Goal: Book appointment/travel/reservation

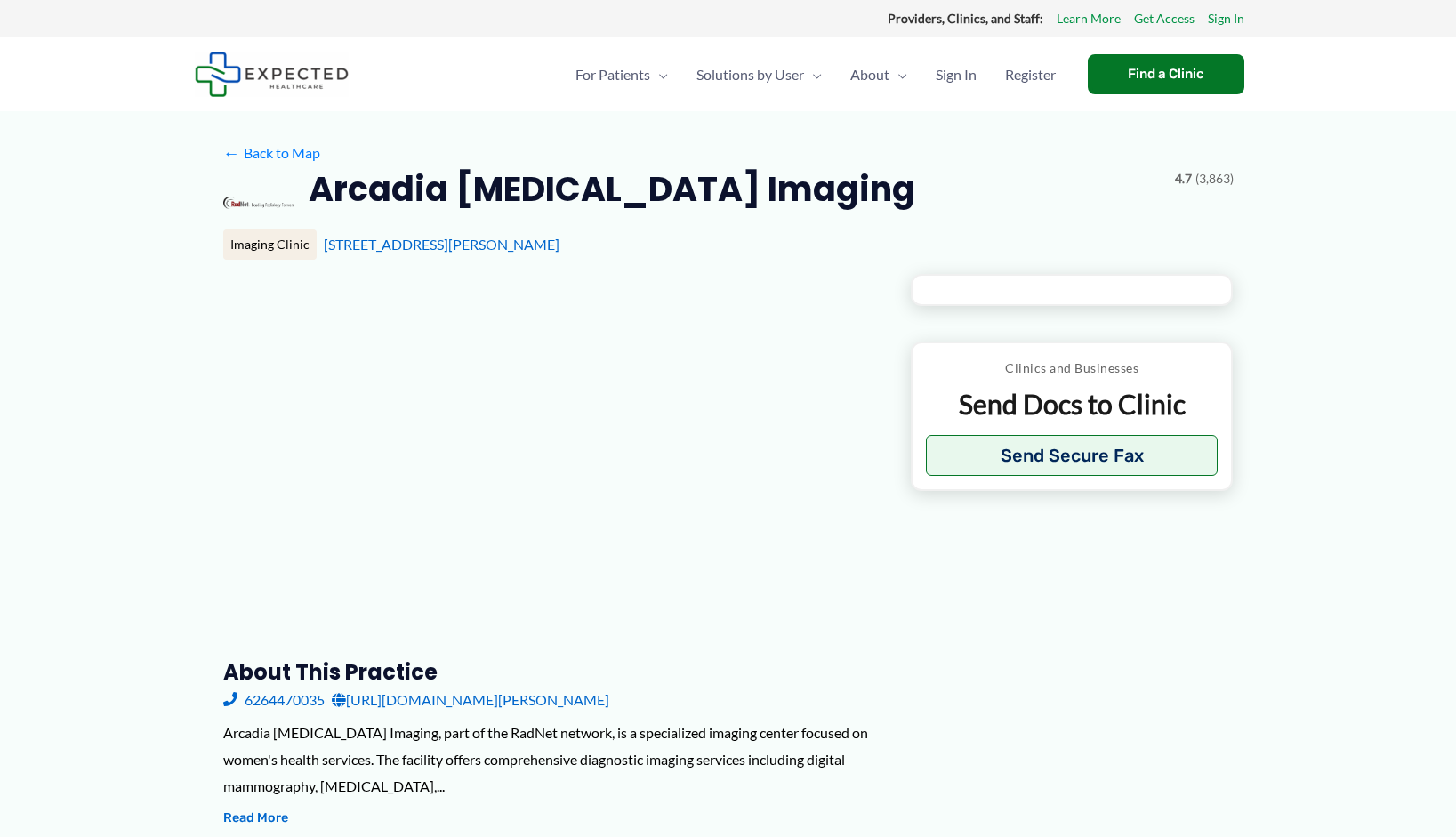
scroll to position [181, 0]
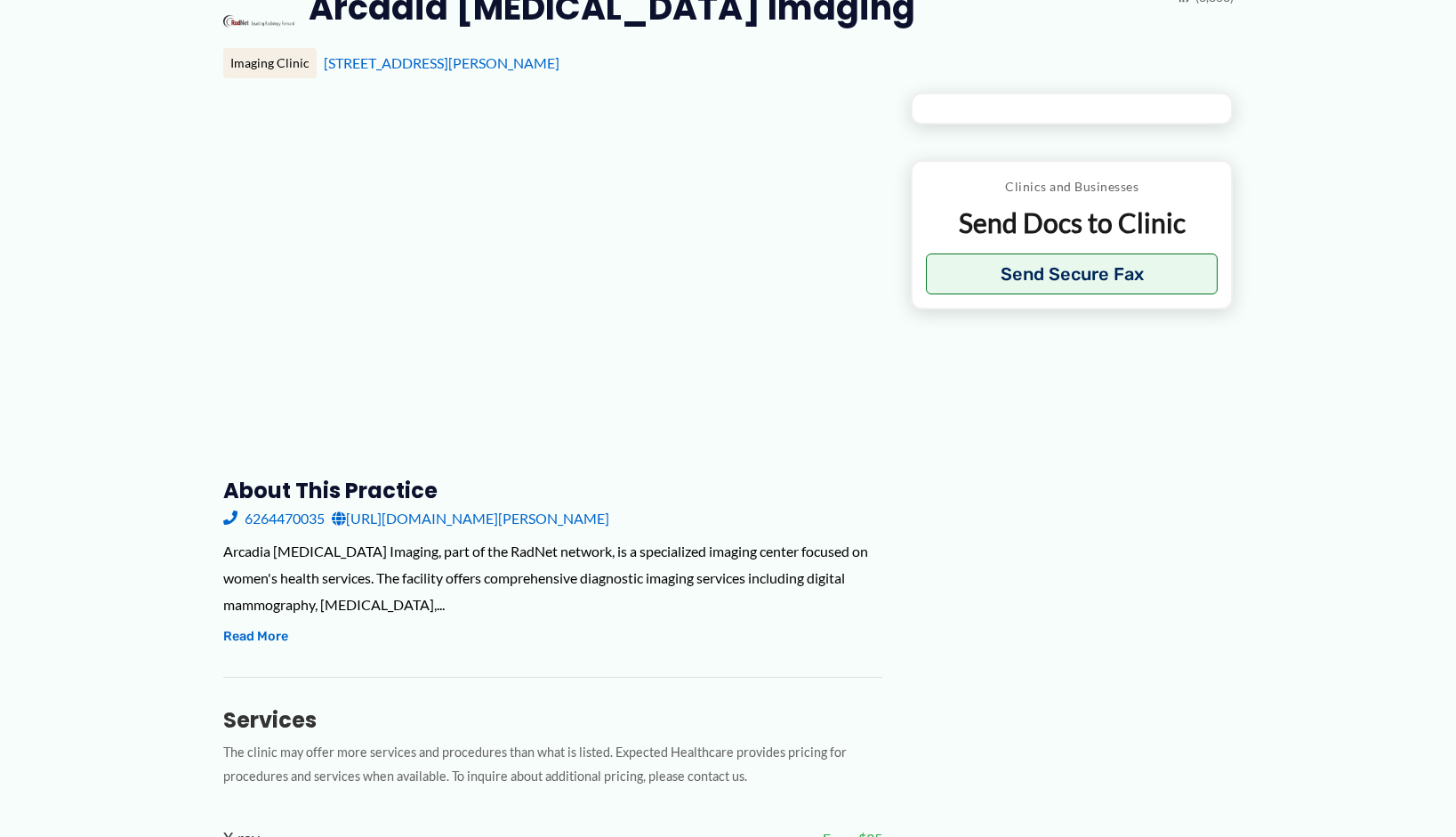
type input "**********"
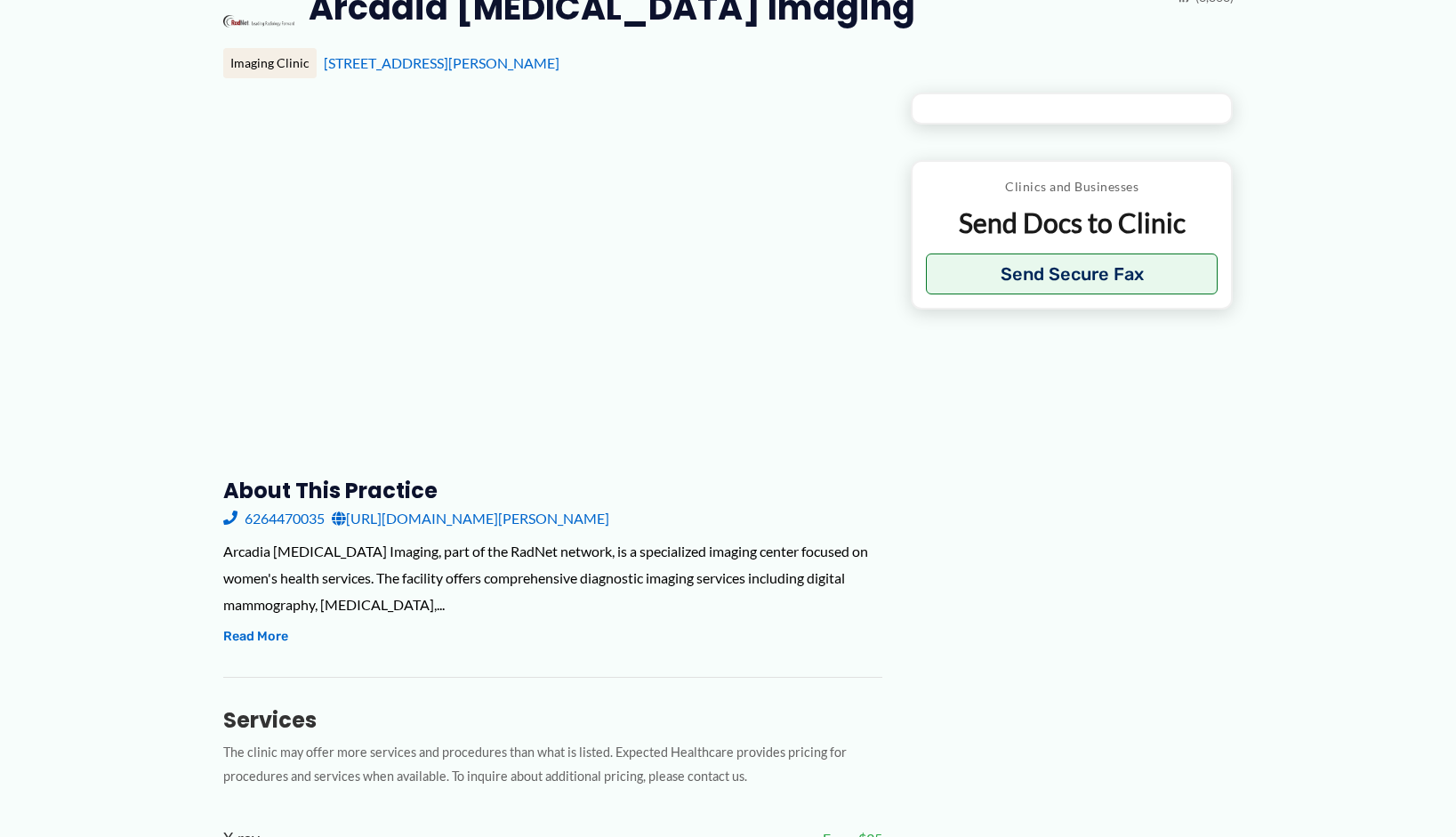
type input "**********"
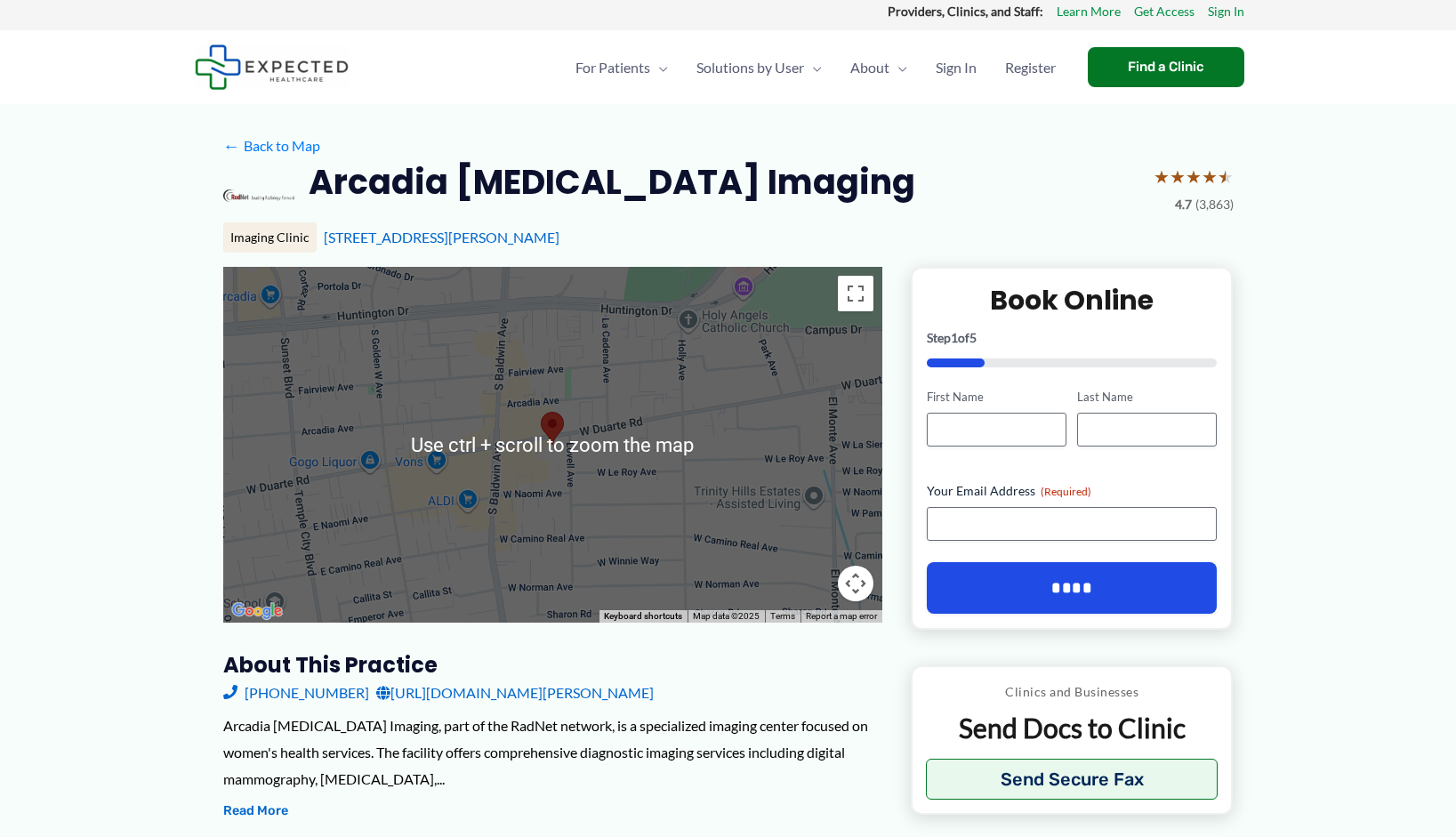
scroll to position [0, 0]
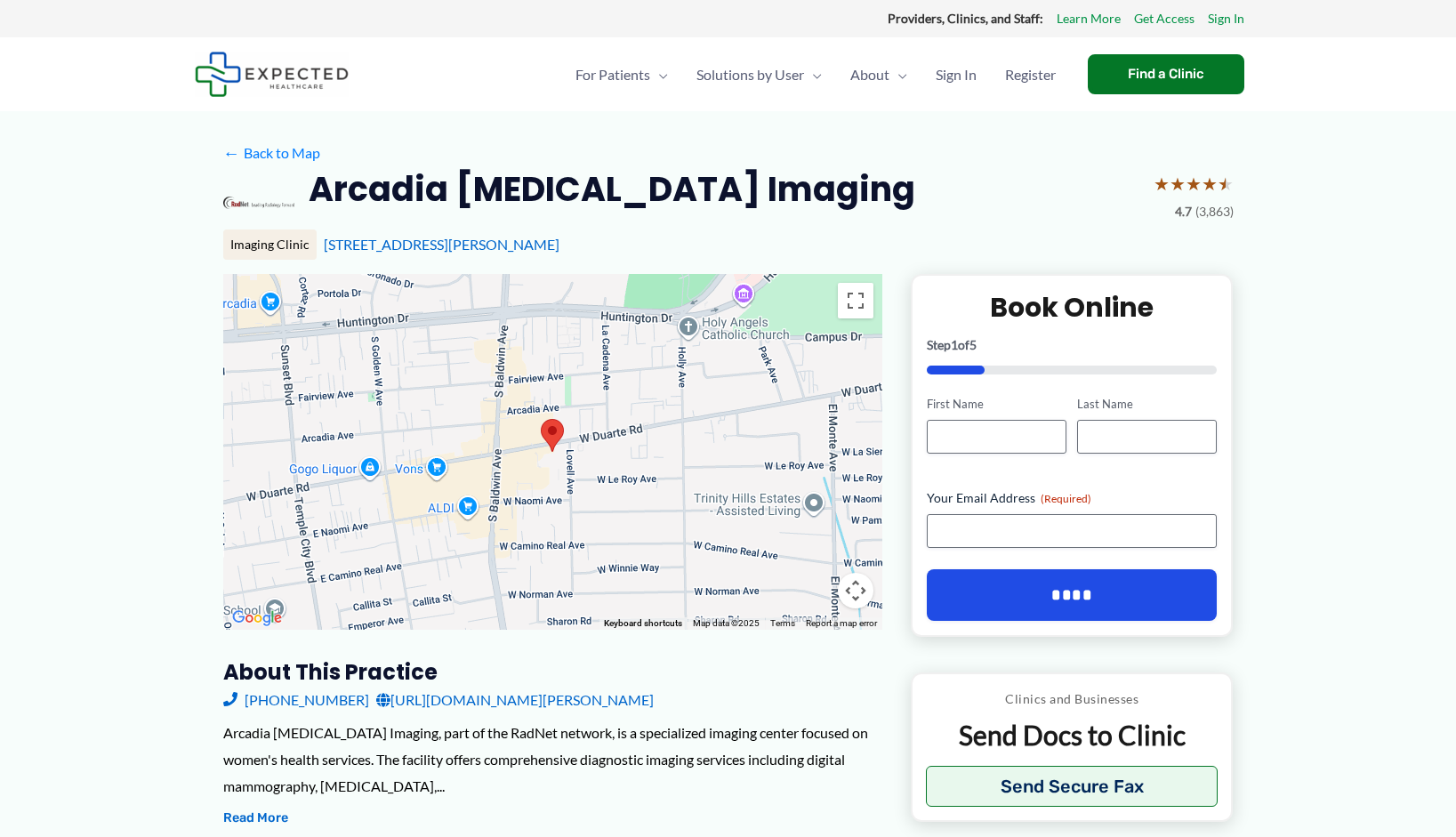
click at [540, 419] on area at bounding box center [540, 419] width 0 height 0
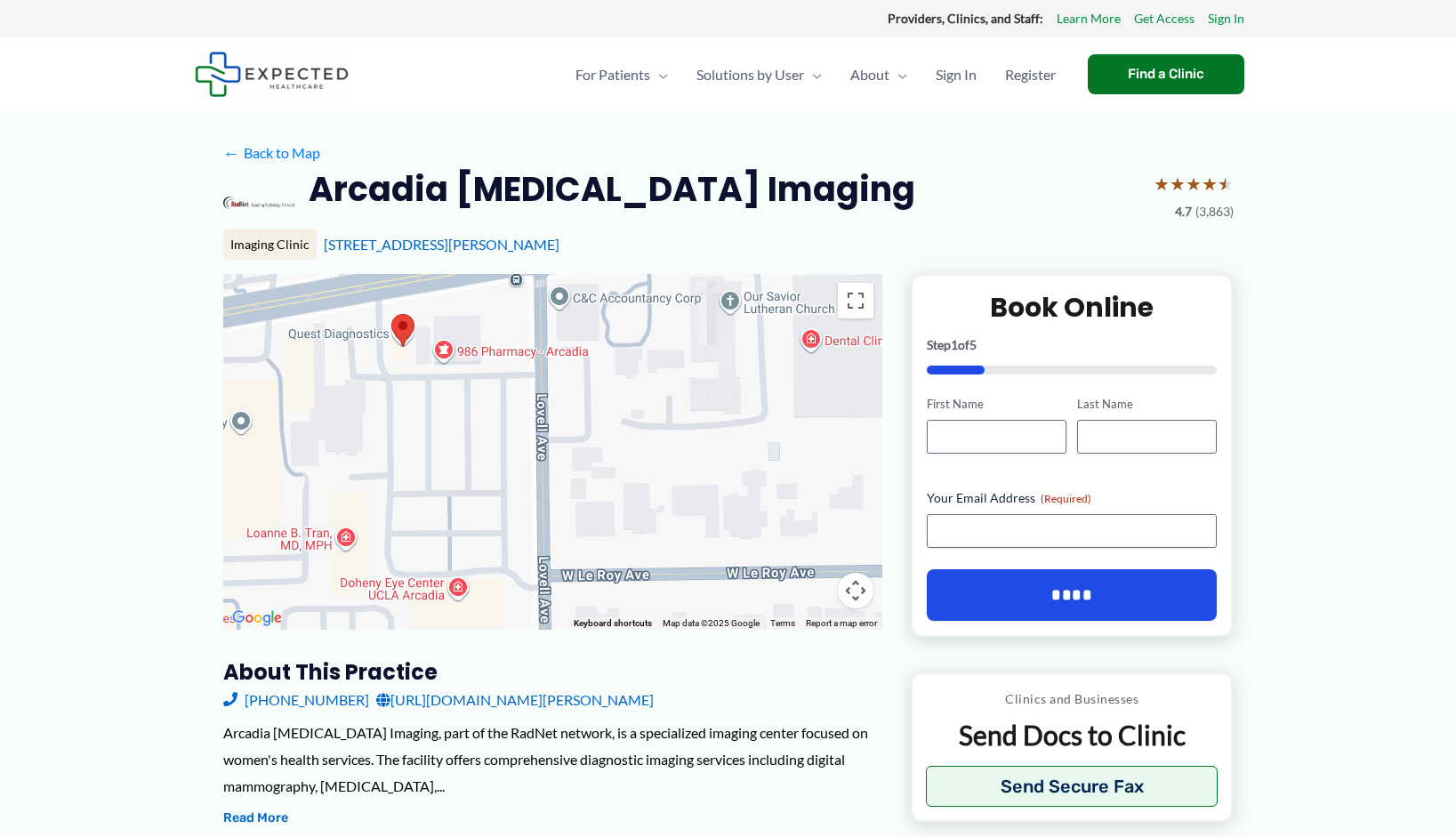
click at [857, 590] on button "Map camera controls" at bounding box center [855, 590] width 35 height 35
click at [466, 448] on div at bounding box center [553, 451] width 659 height 356
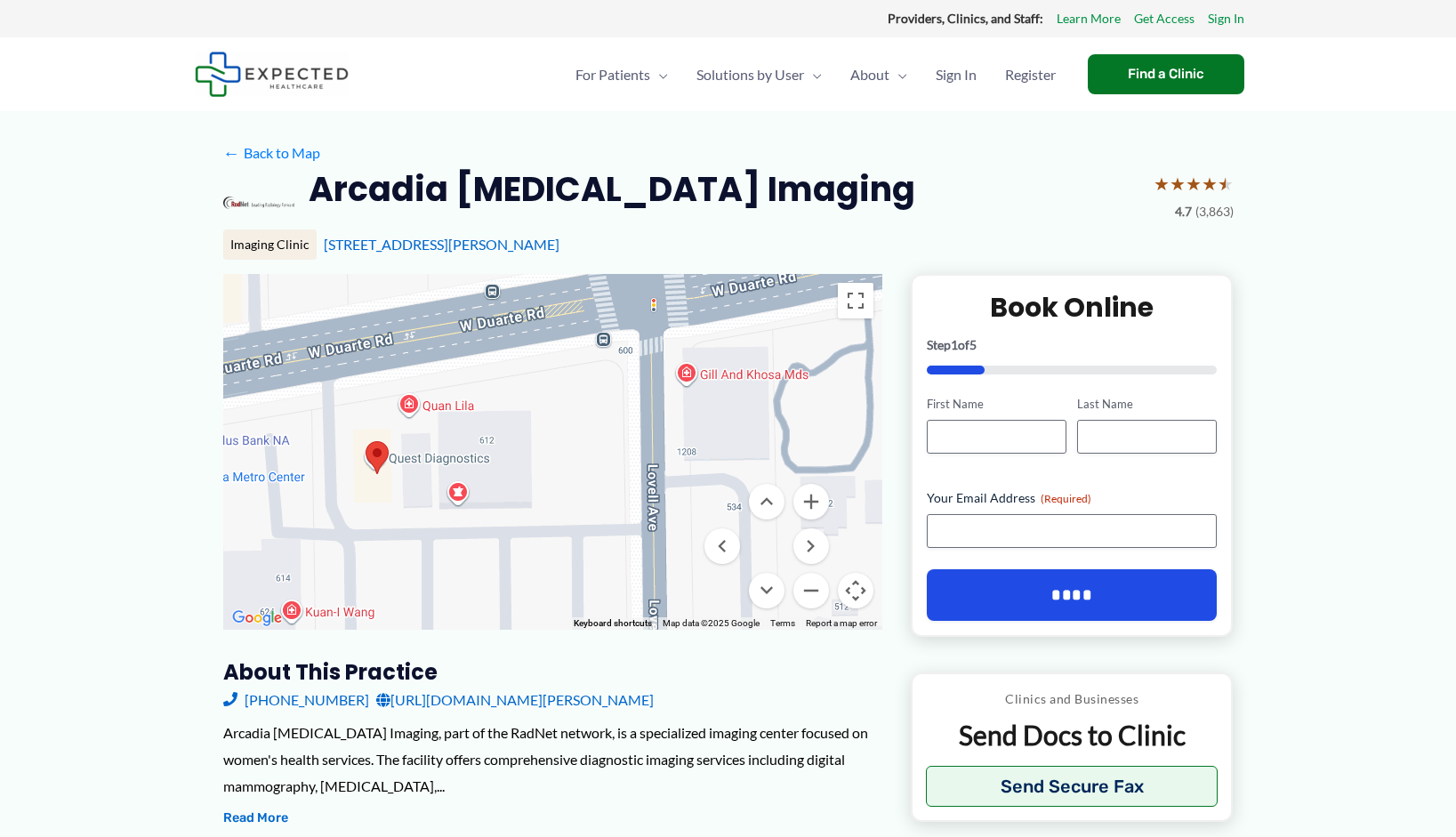
drag, startPoint x: 443, startPoint y: 374, endPoint x: 565, endPoint y: 642, distance: 294.5
click at [565, 630] on div "Use ctrl + scroll to zoom the map" at bounding box center [553, 451] width 659 height 356
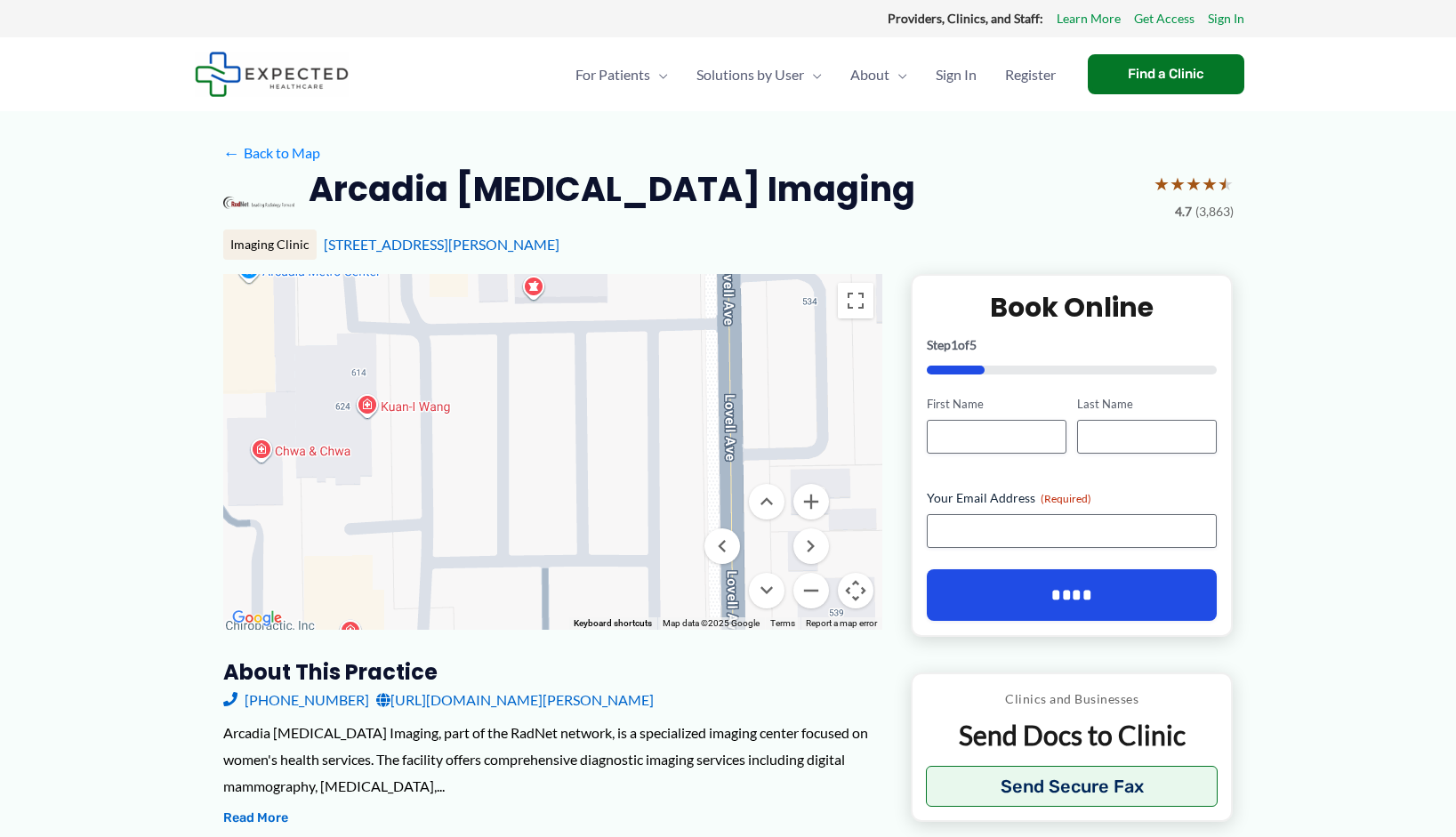
drag, startPoint x: 455, startPoint y: 590, endPoint x: 537, endPoint y: 380, distance: 225.4
click at [537, 380] on div at bounding box center [553, 451] width 659 height 356
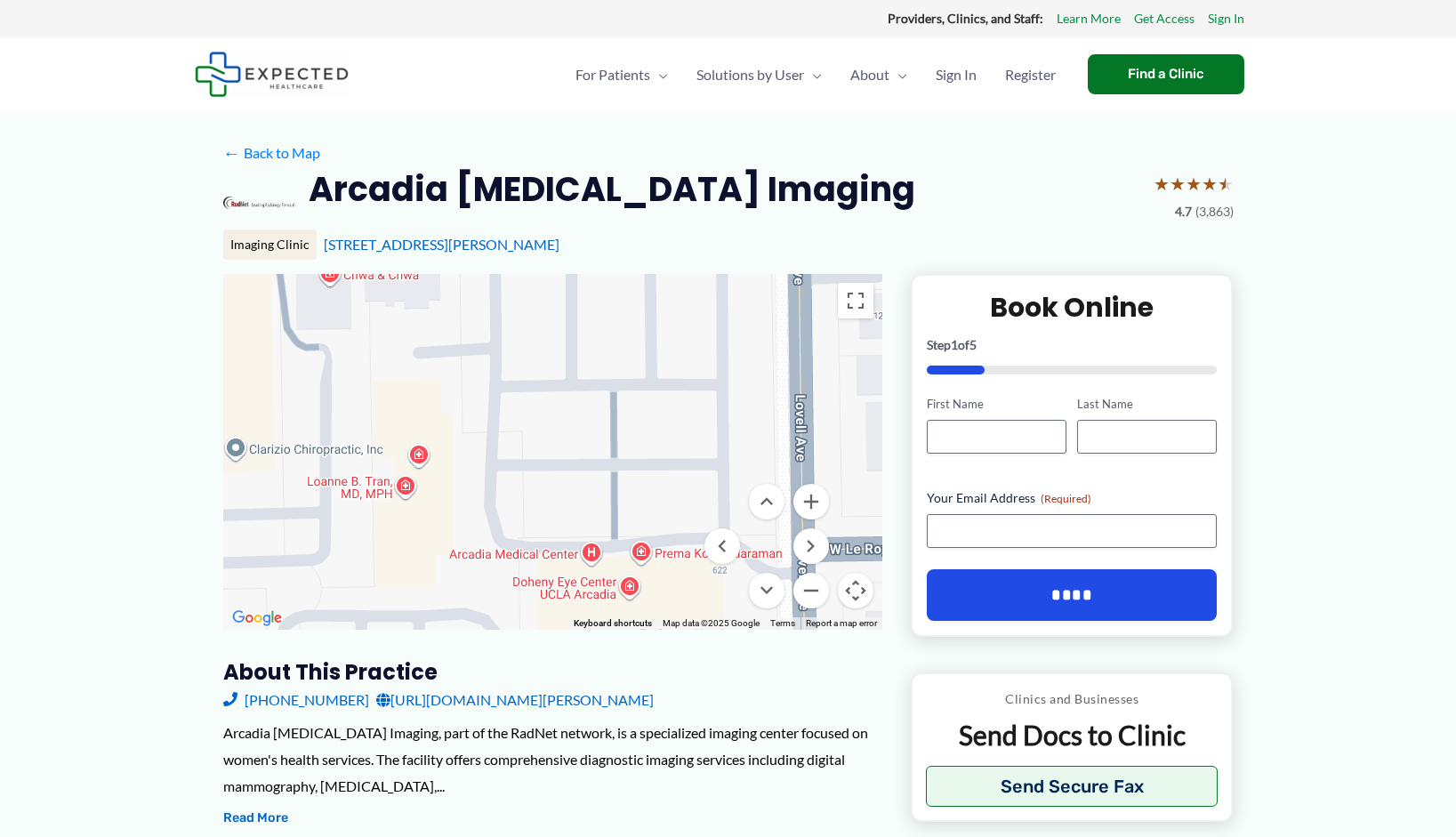
drag, startPoint x: 490, startPoint y: 577, endPoint x: 572, endPoint y: 508, distance: 107.2
click at [561, 390] on div at bounding box center [553, 451] width 659 height 356
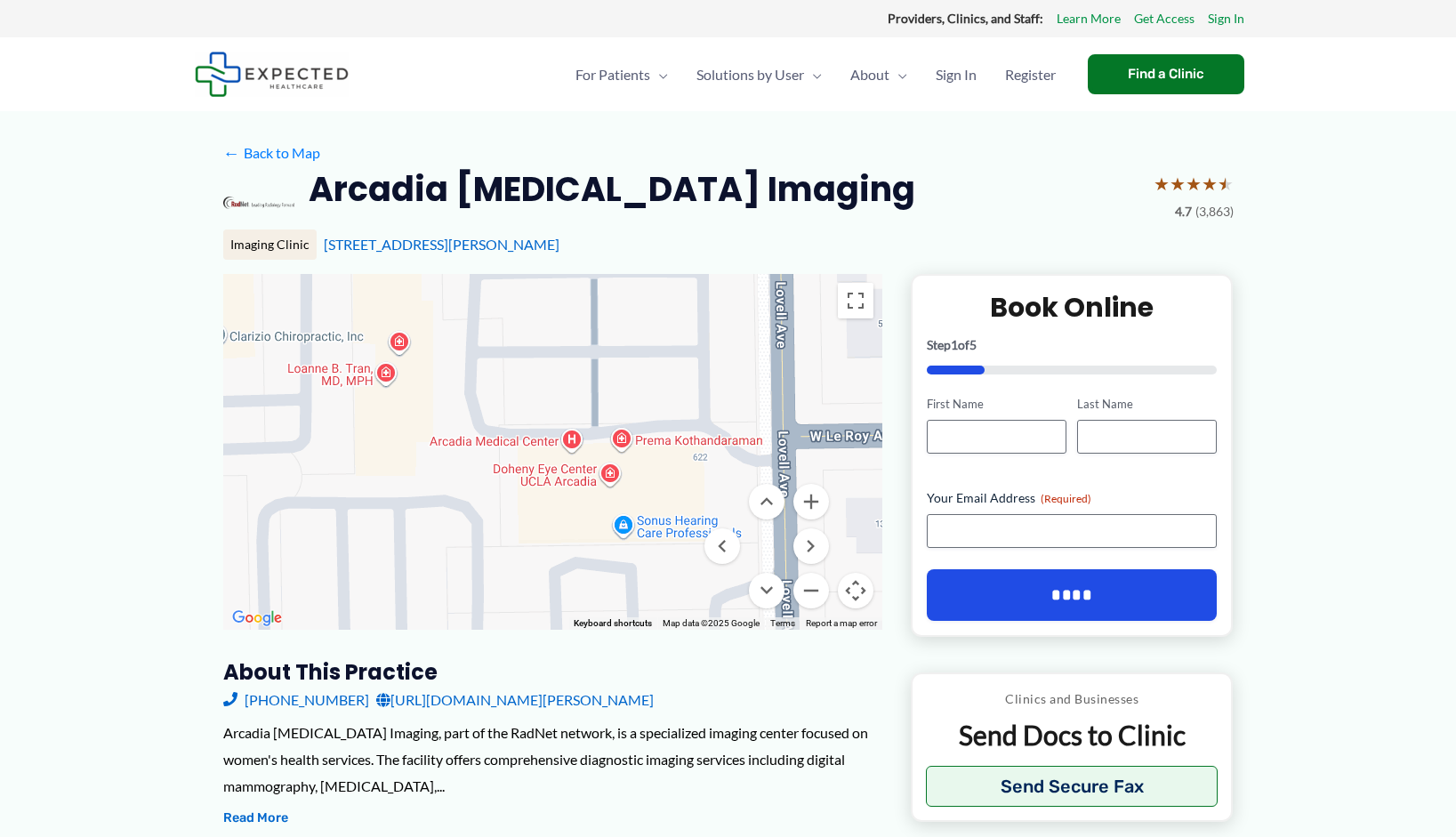
drag, startPoint x: 561, startPoint y: 605, endPoint x: 544, endPoint y: 488, distance: 118.2
click at [544, 488] on div at bounding box center [553, 451] width 659 height 356
click at [532, 523] on div at bounding box center [553, 451] width 659 height 356
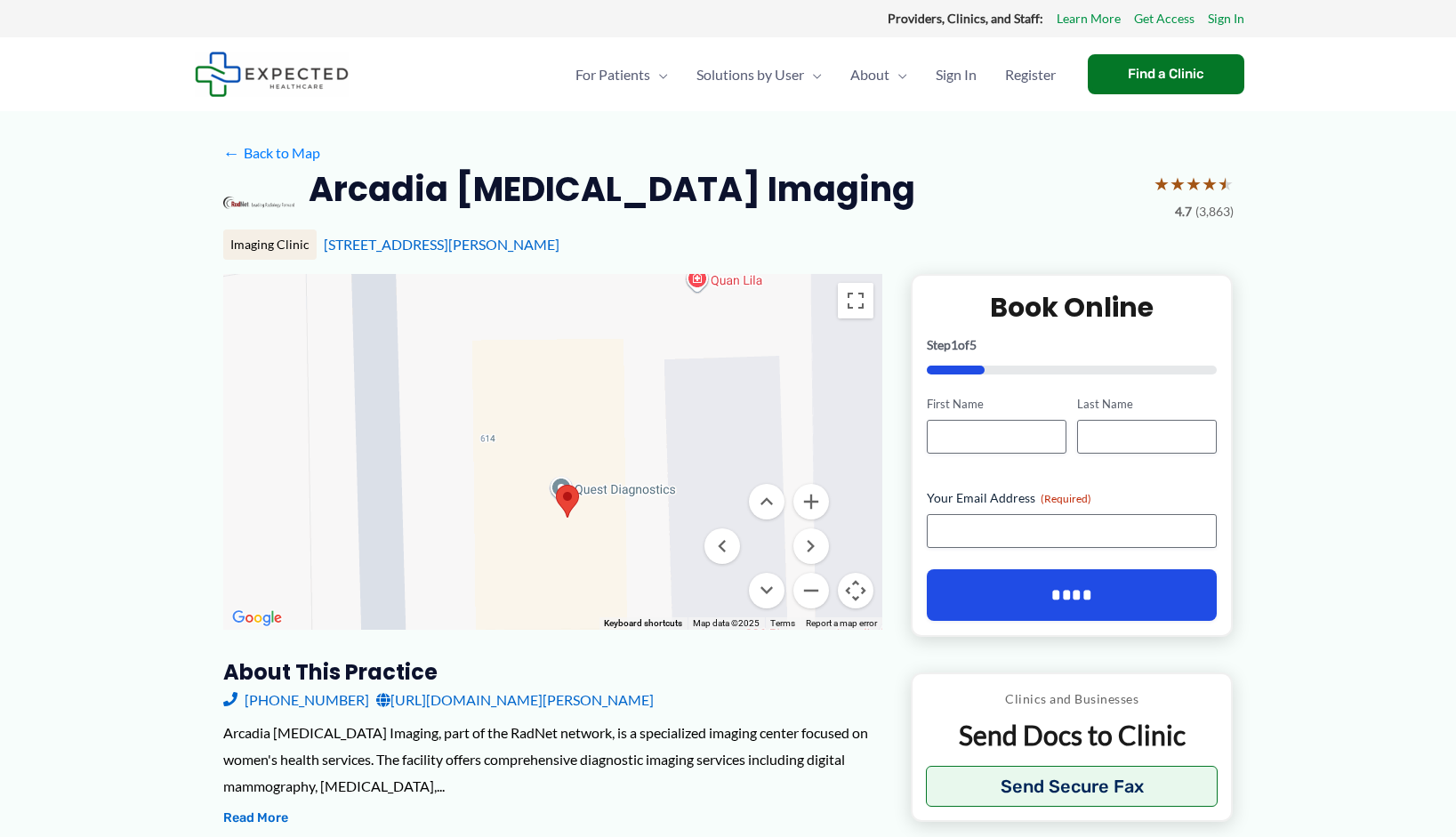
drag, startPoint x: 496, startPoint y: 356, endPoint x: 604, endPoint y: 526, distance: 201.4
click at [604, 526] on div at bounding box center [553, 451] width 659 height 356
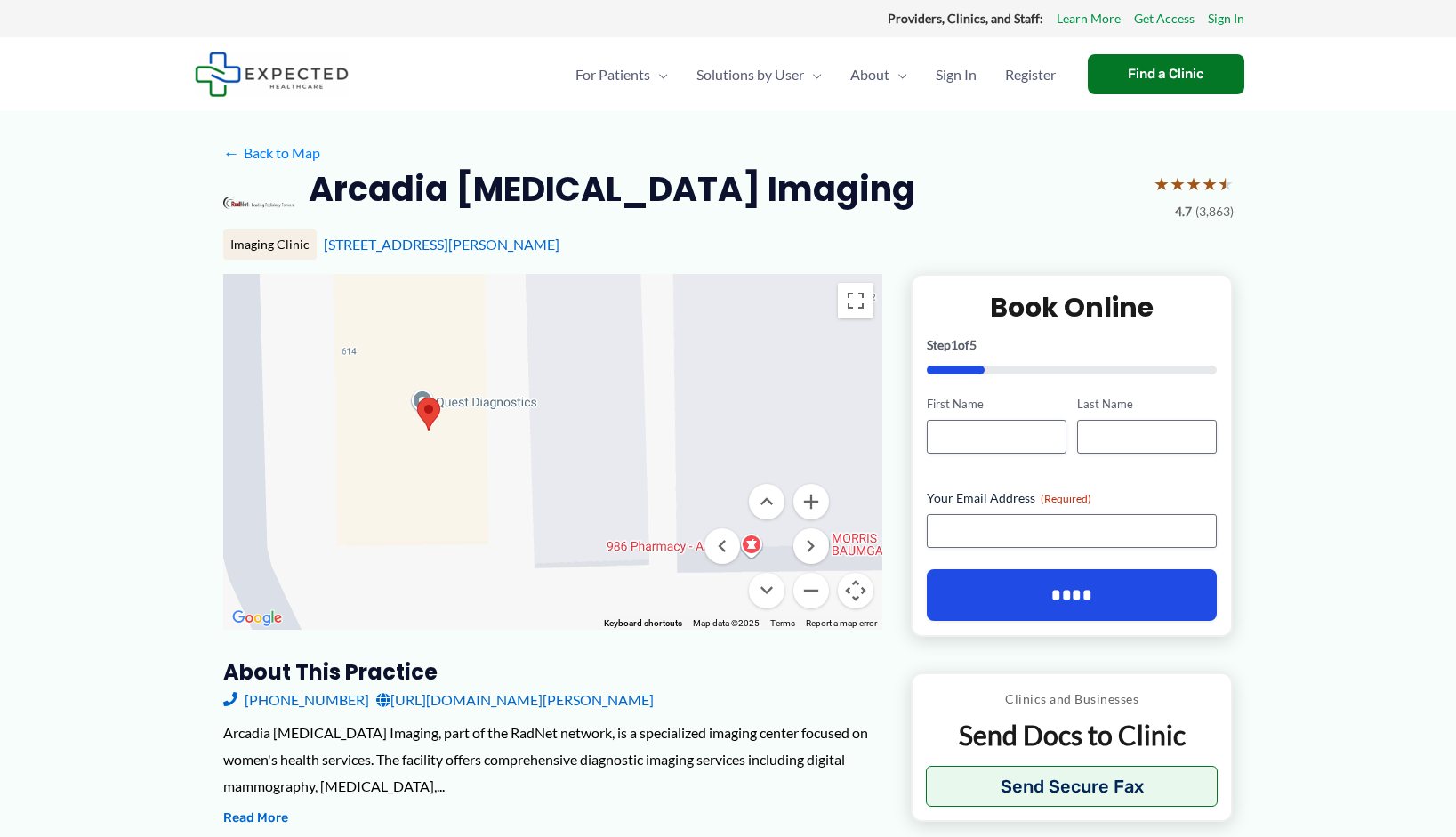
drag, startPoint x: 572, startPoint y: 558, endPoint x: 434, endPoint y: 468, distance: 164.8
click at [434, 468] on div at bounding box center [553, 451] width 659 height 356
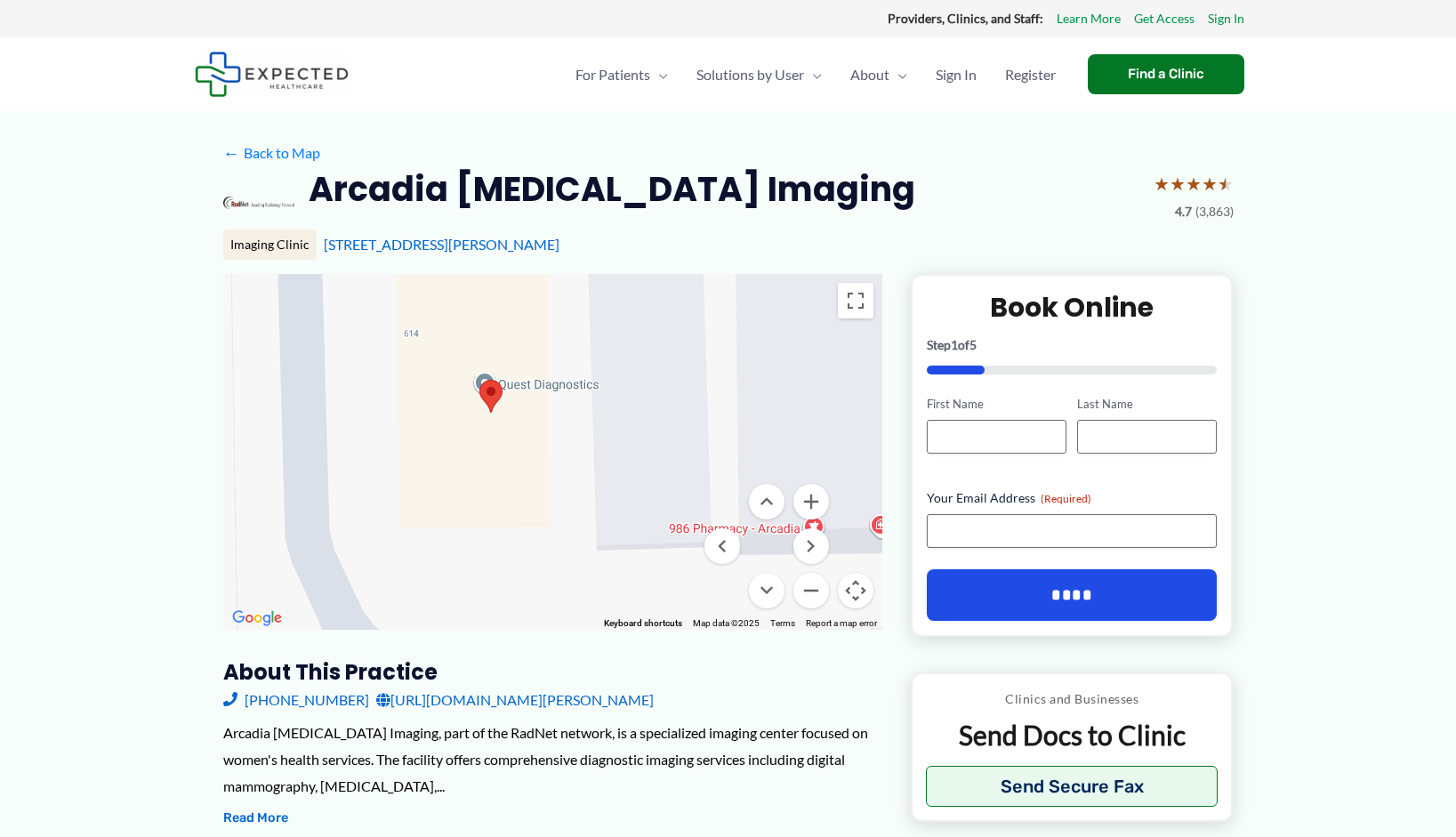
drag, startPoint x: 664, startPoint y: 484, endPoint x: 735, endPoint y: 470, distance: 72.4
click at [735, 470] on div at bounding box center [553, 451] width 659 height 356
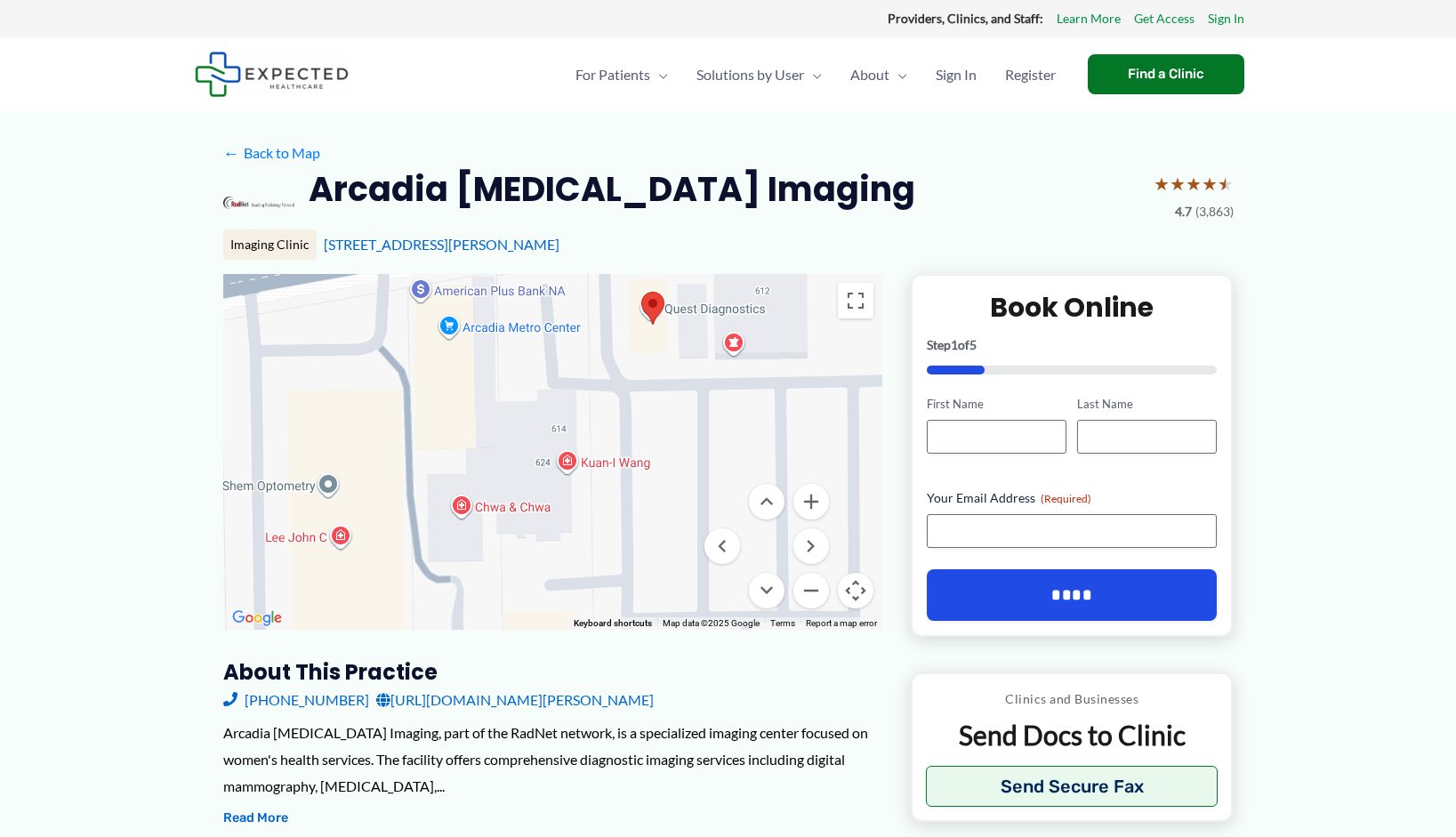
drag, startPoint x: 487, startPoint y: 523, endPoint x: 582, endPoint y: 402, distance: 153.8
click at [582, 402] on div at bounding box center [553, 451] width 659 height 356
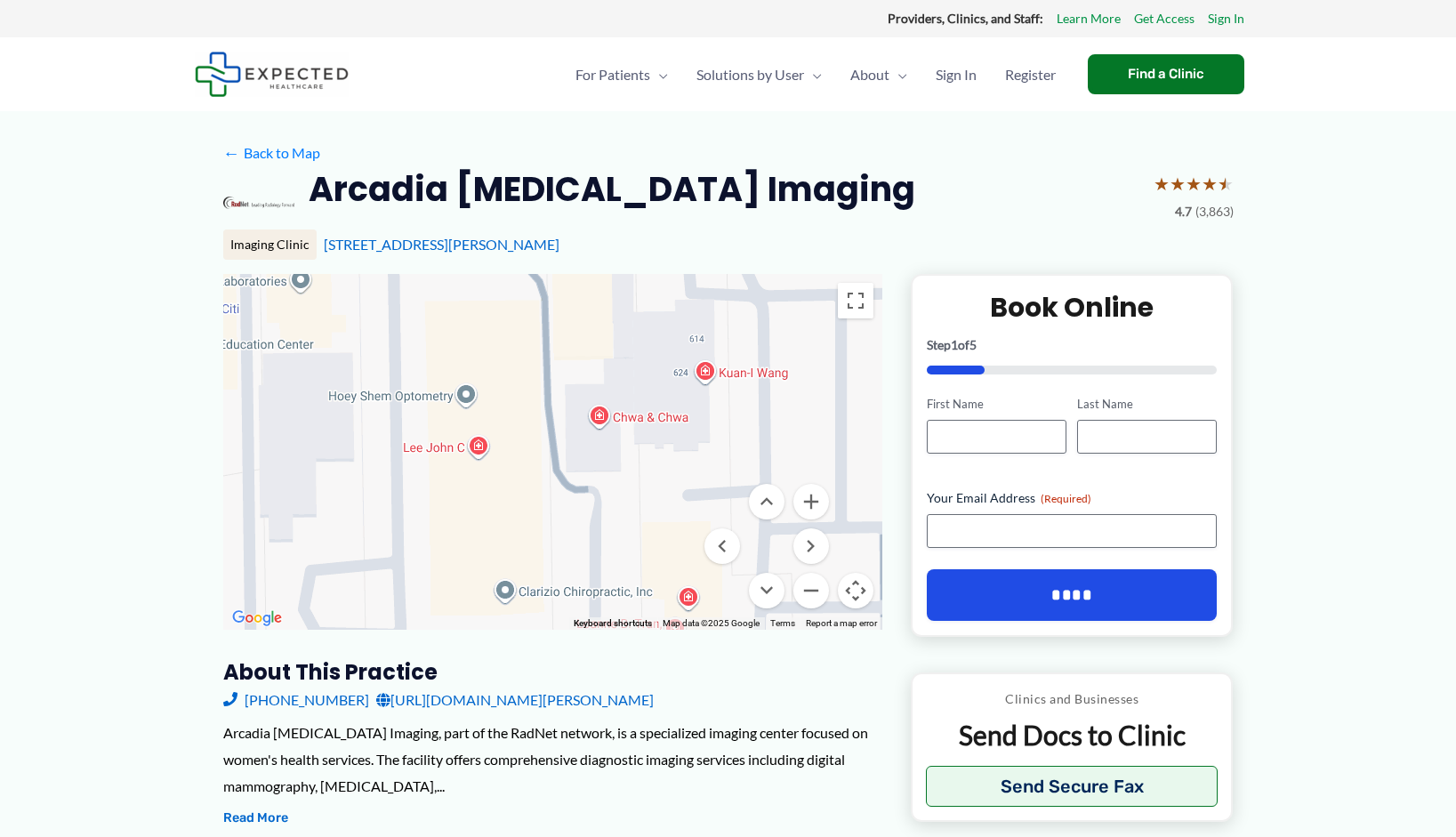
drag, startPoint x: 429, startPoint y: 575, endPoint x: 572, endPoint y: 482, distance: 170.6
click at [572, 482] on div at bounding box center [553, 451] width 659 height 356
